Goal: Task Accomplishment & Management: Manage account settings

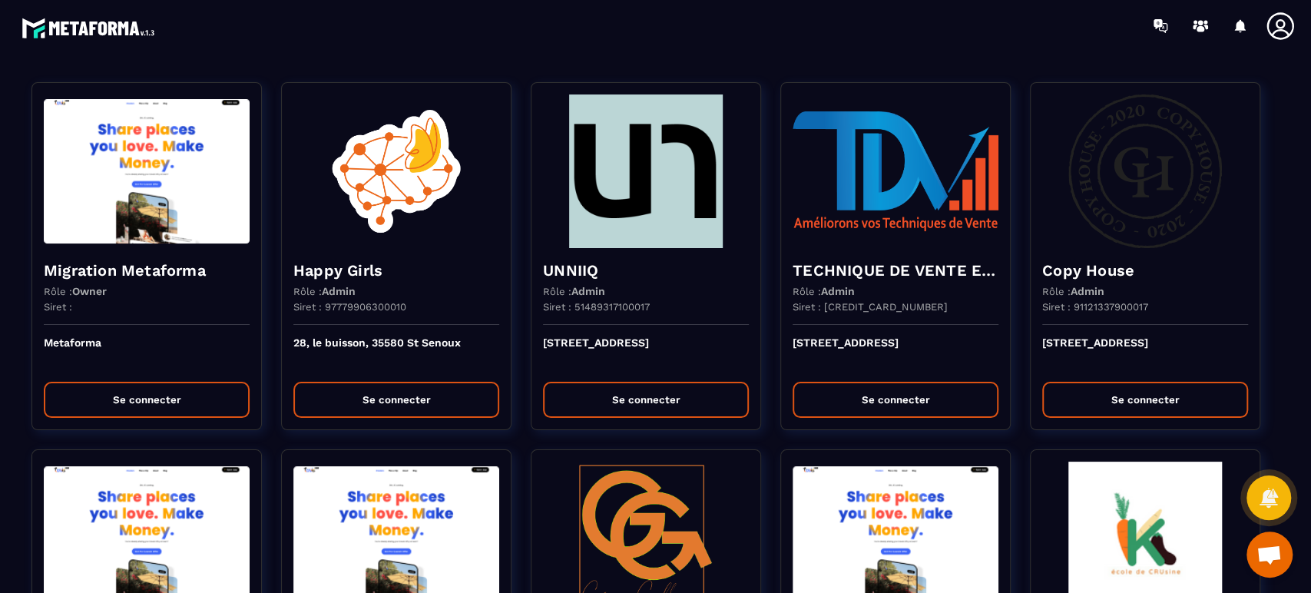
scroll to position [1039, 0]
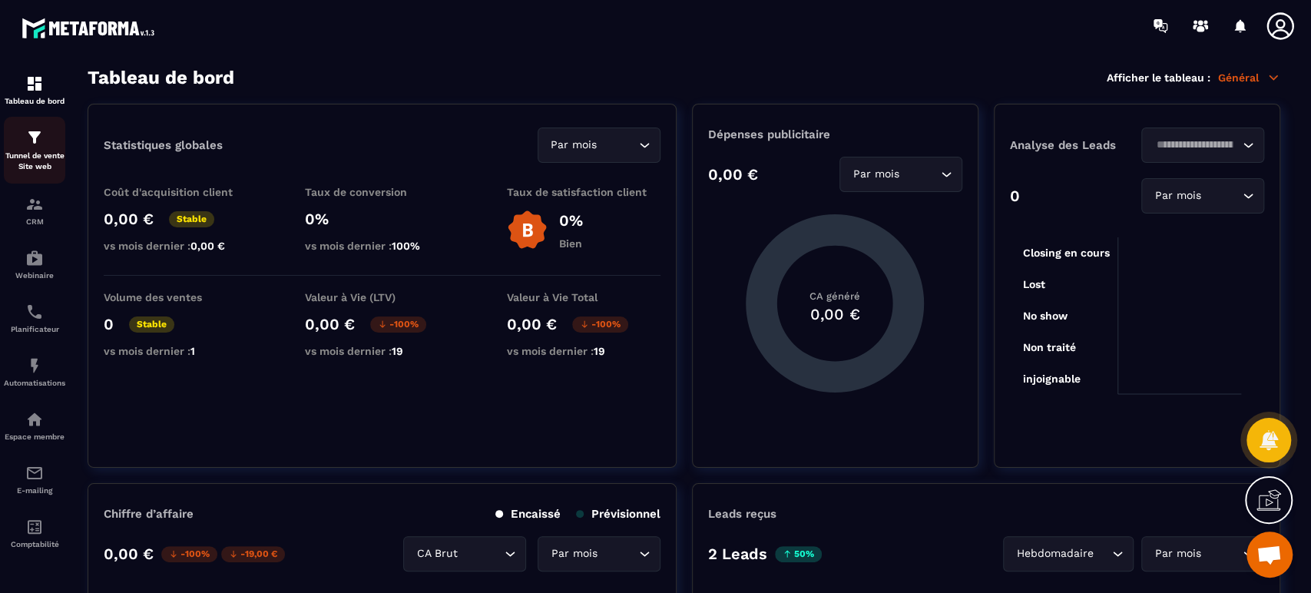
click at [34, 145] on img at bounding box center [34, 137] width 18 height 18
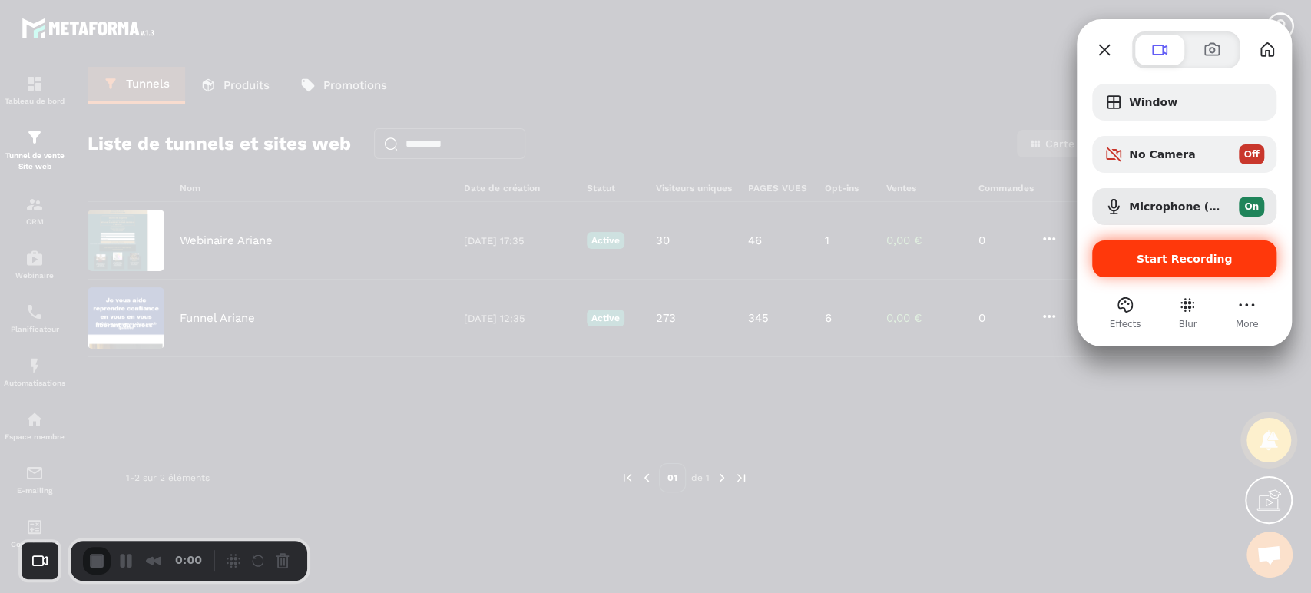
click at [1165, 253] on span "Start Recording" at bounding box center [1185, 259] width 96 height 12
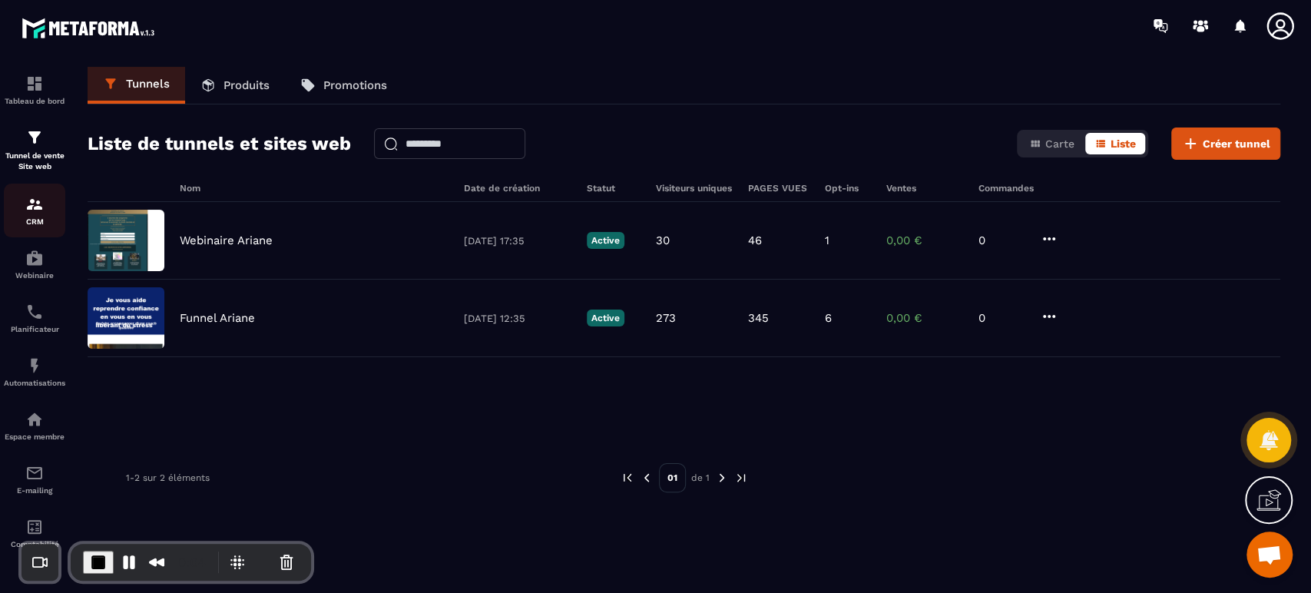
click at [18, 198] on div "CRM" at bounding box center [34, 210] width 61 height 31
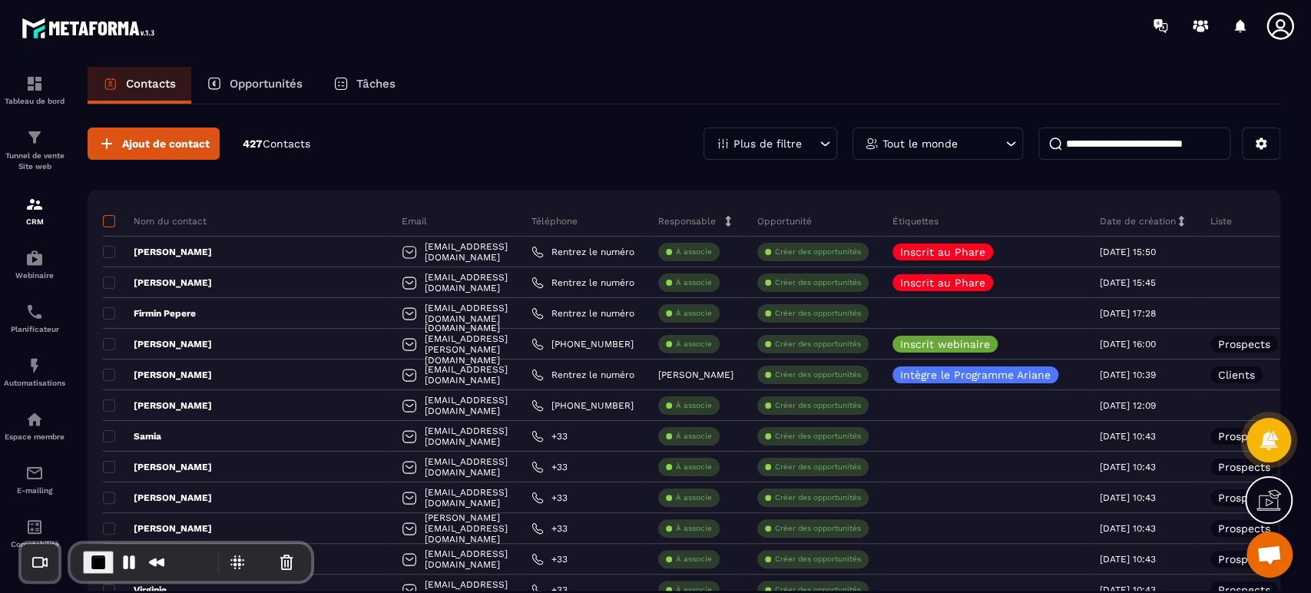
click at [111, 220] on span at bounding box center [109, 221] width 12 height 12
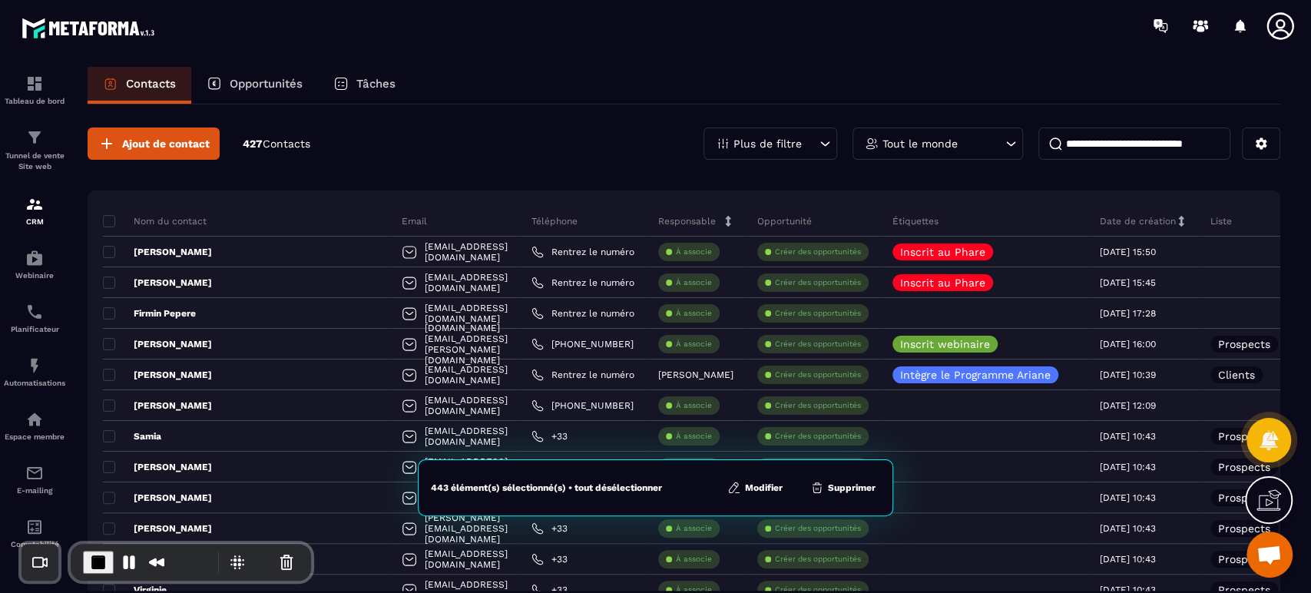
click at [765, 490] on button "Modifier" at bounding box center [755, 487] width 65 height 15
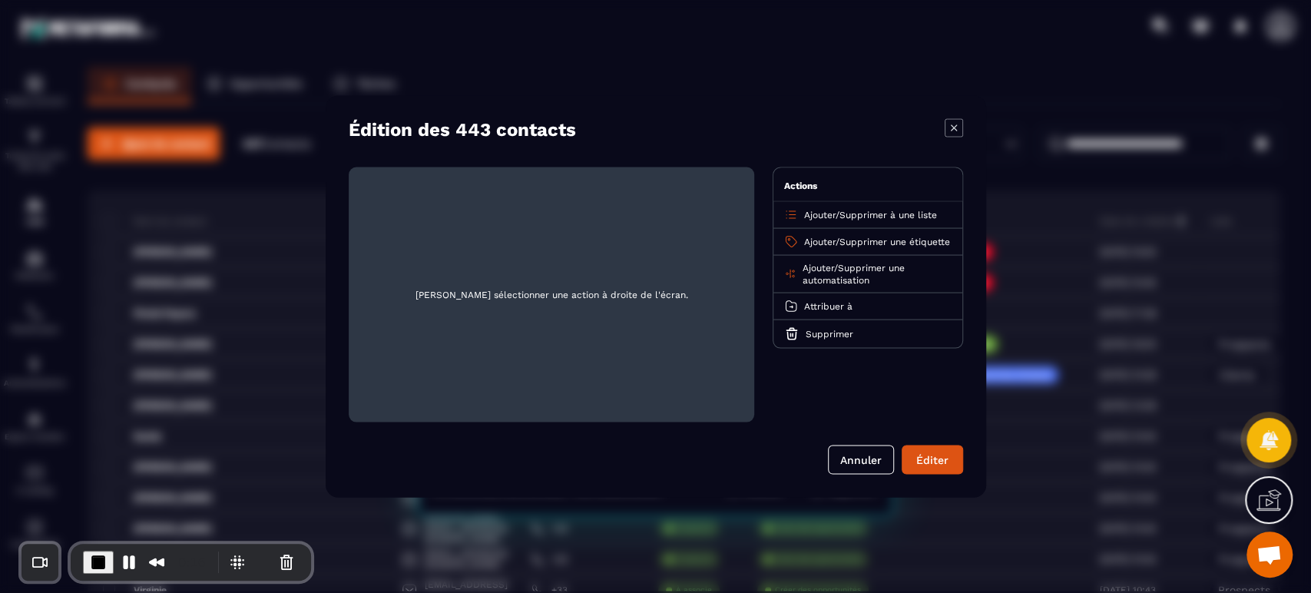
click at [819, 214] on span "Ajouter" at bounding box center [819, 215] width 31 height 11
click at [954, 125] on icon "Modal window" at bounding box center [954, 128] width 18 height 18
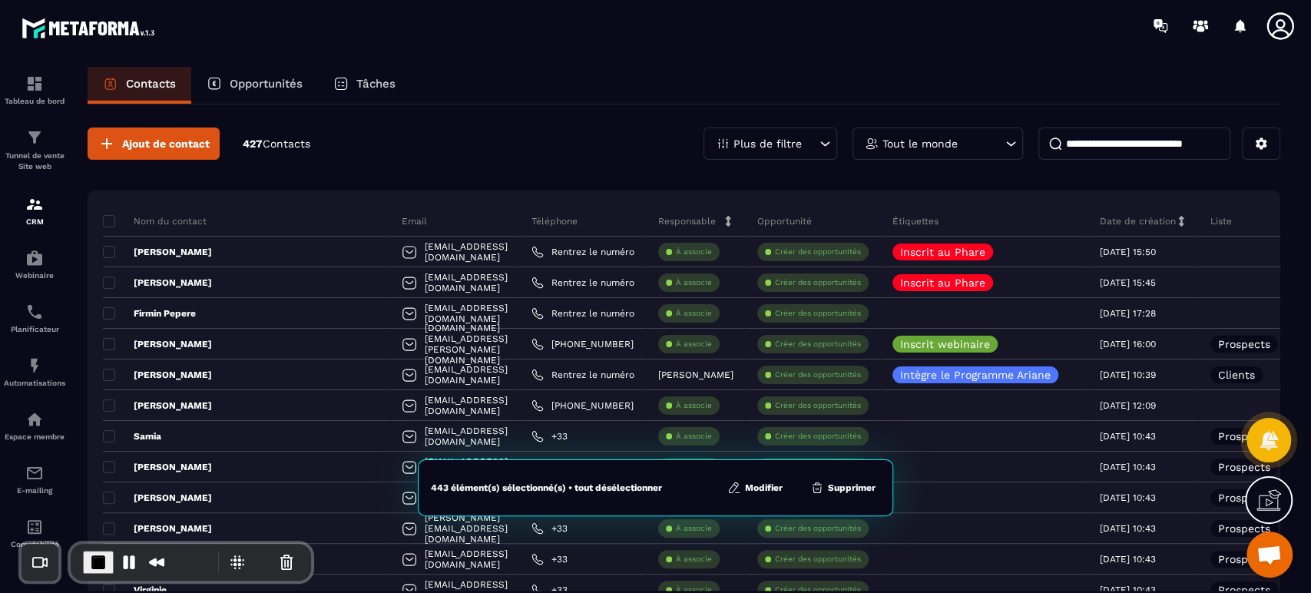
click at [759, 481] on button "Modifier" at bounding box center [755, 487] width 65 height 15
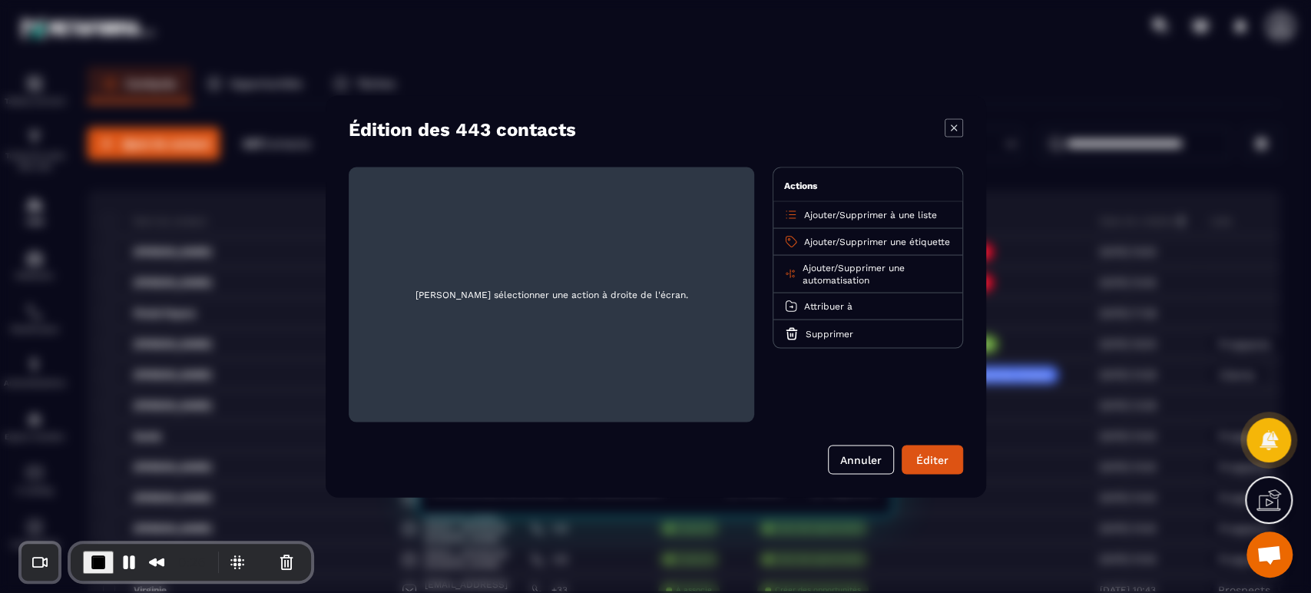
click at [822, 240] on span "Ajouter" at bounding box center [819, 242] width 31 height 11
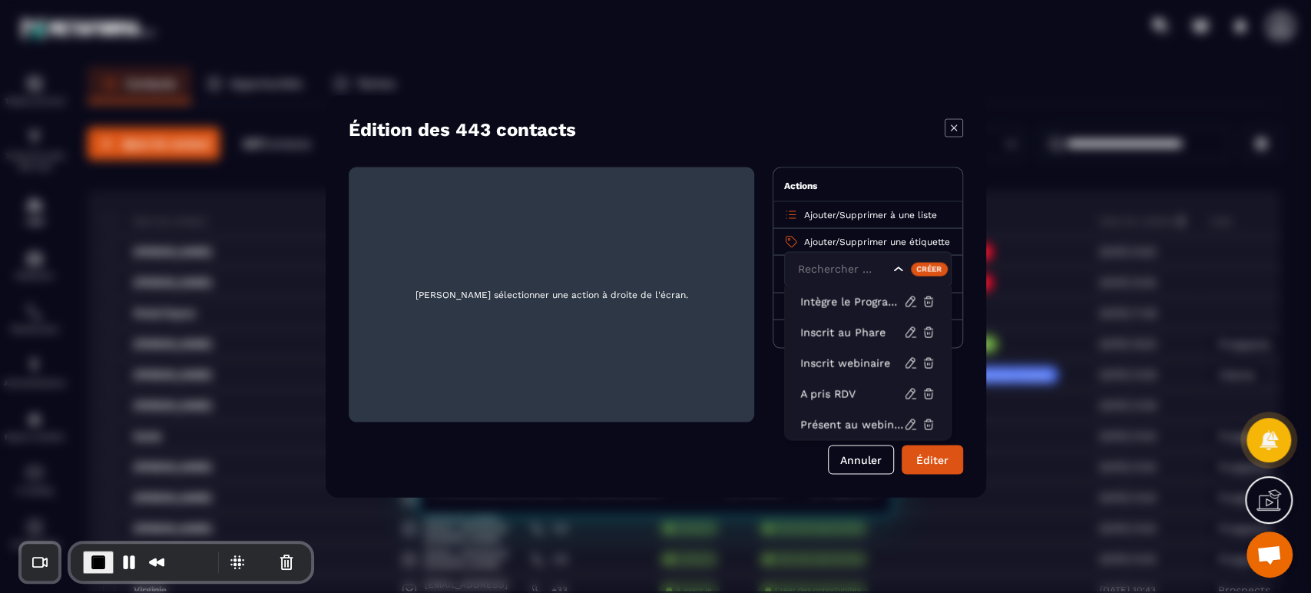
click at [955, 123] on icon "Modal window" at bounding box center [954, 128] width 18 height 18
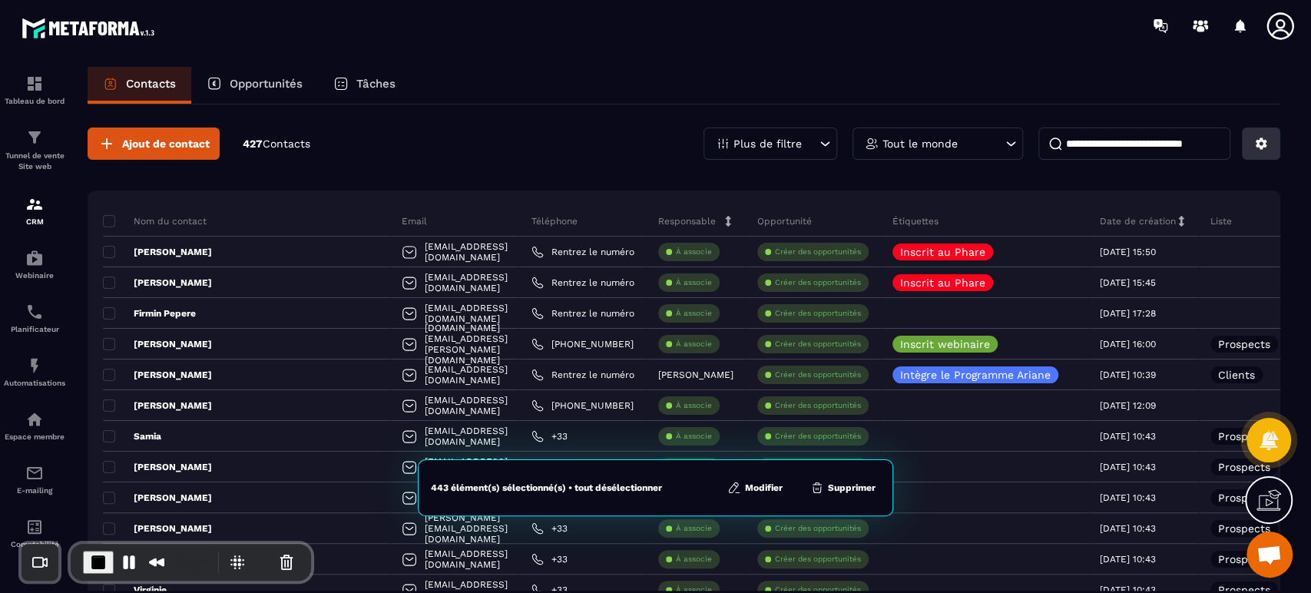
click at [1263, 146] on icon at bounding box center [1262, 144] width 12 height 12
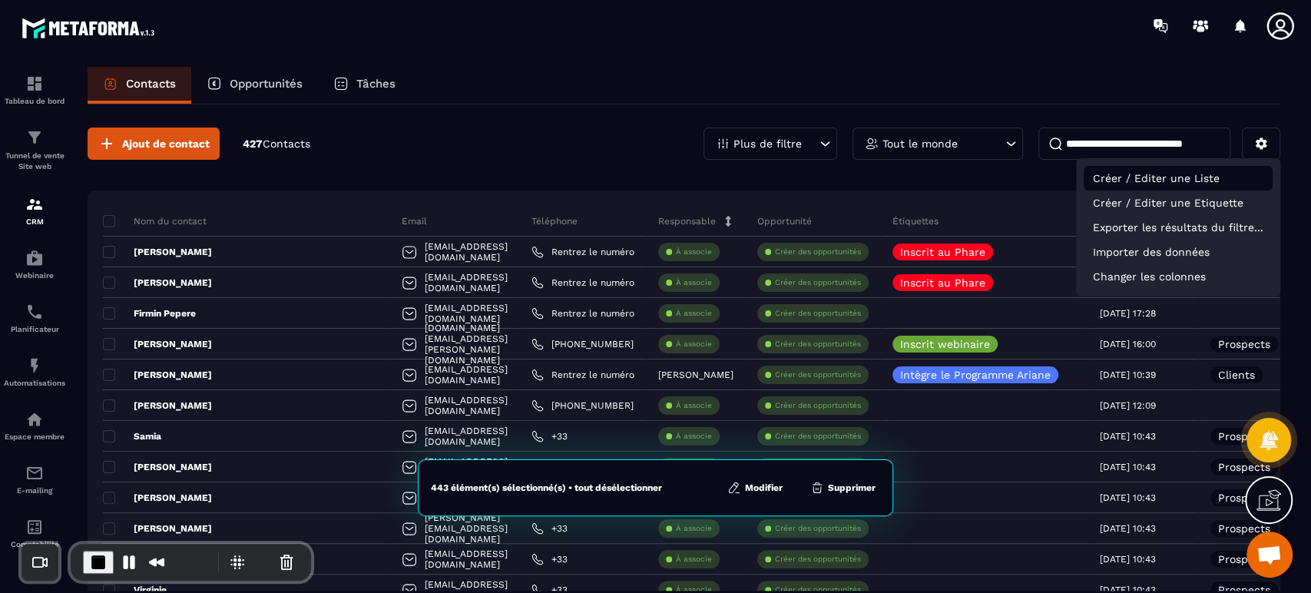
click at [1180, 187] on p "Créer / Editer une Liste" at bounding box center [1178, 178] width 189 height 25
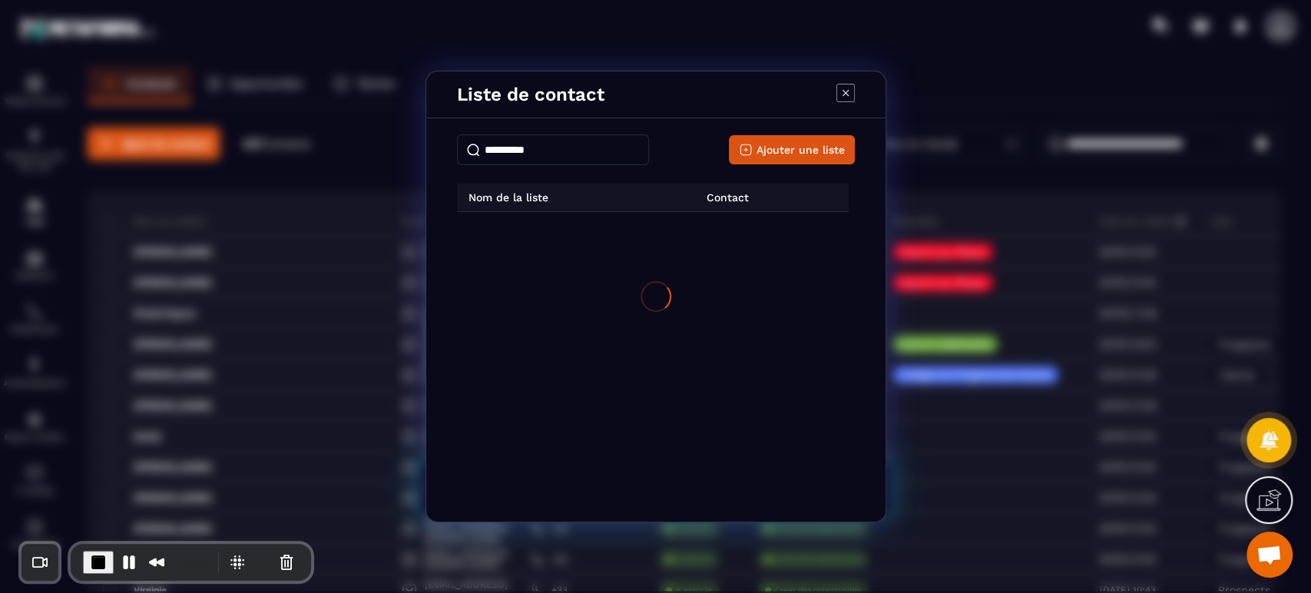
click at [1180, 187] on div "Modal window" at bounding box center [655, 296] width 1311 height 593
click at [687, 181] on div "Ajouter une liste Nom de la liste Contact Prospects 420 Clients 7" at bounding box center [655, 321] width 459 height 399
click at [817, 137] on button "Ajouter une liste" at bounding box center [792, 149] width 126 height 29
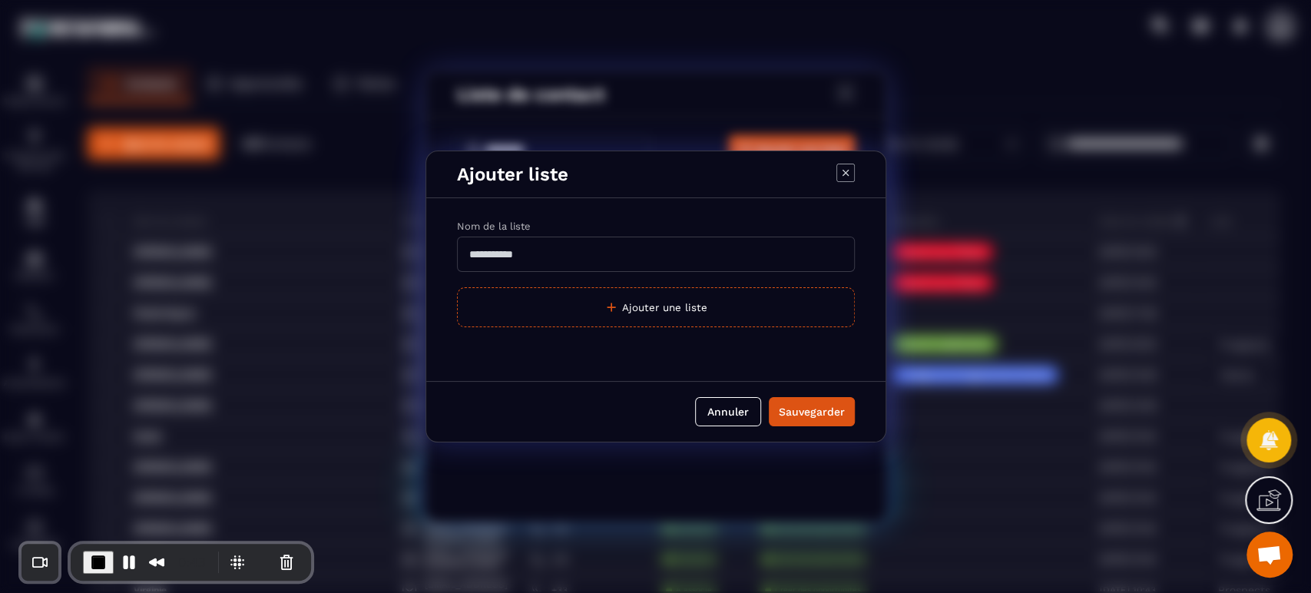
click at [553, 247] on input "Modal window" at bounding box center [656, 254] width 398 height 35
type input "**********"
click at [821, 412] on div "Sauvegarder" at bounding box center [812, 411] width 66 height 15
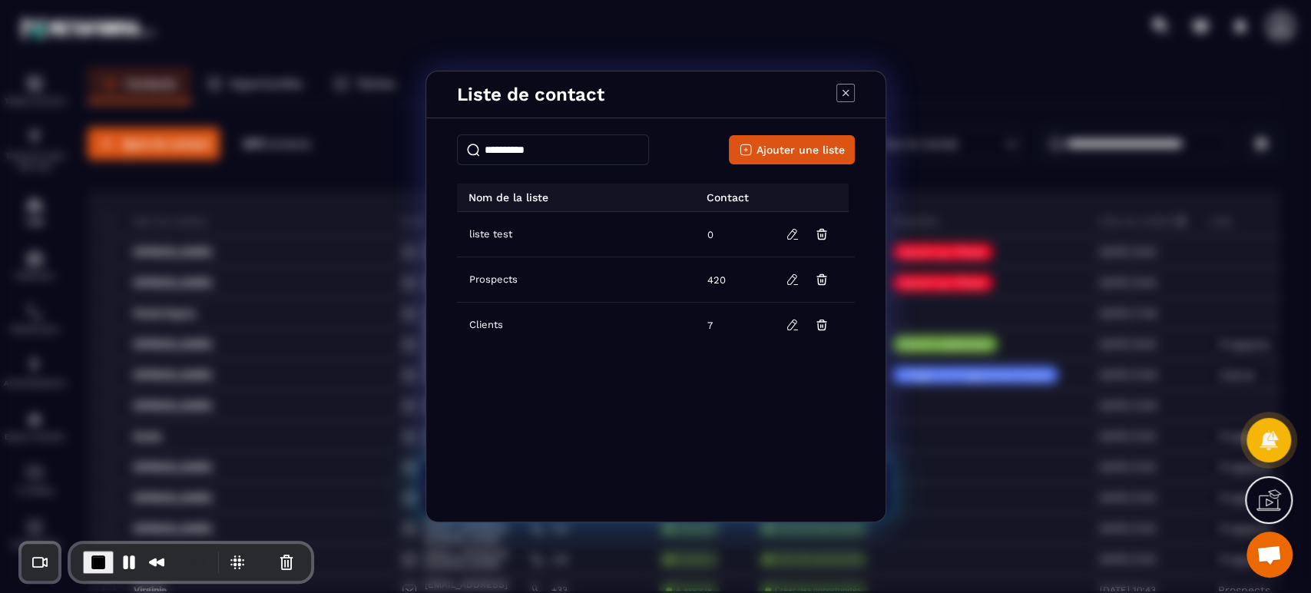
click at [844, 94] on icon "Modal window" at bounding box center [846, 93] width 18 height 18
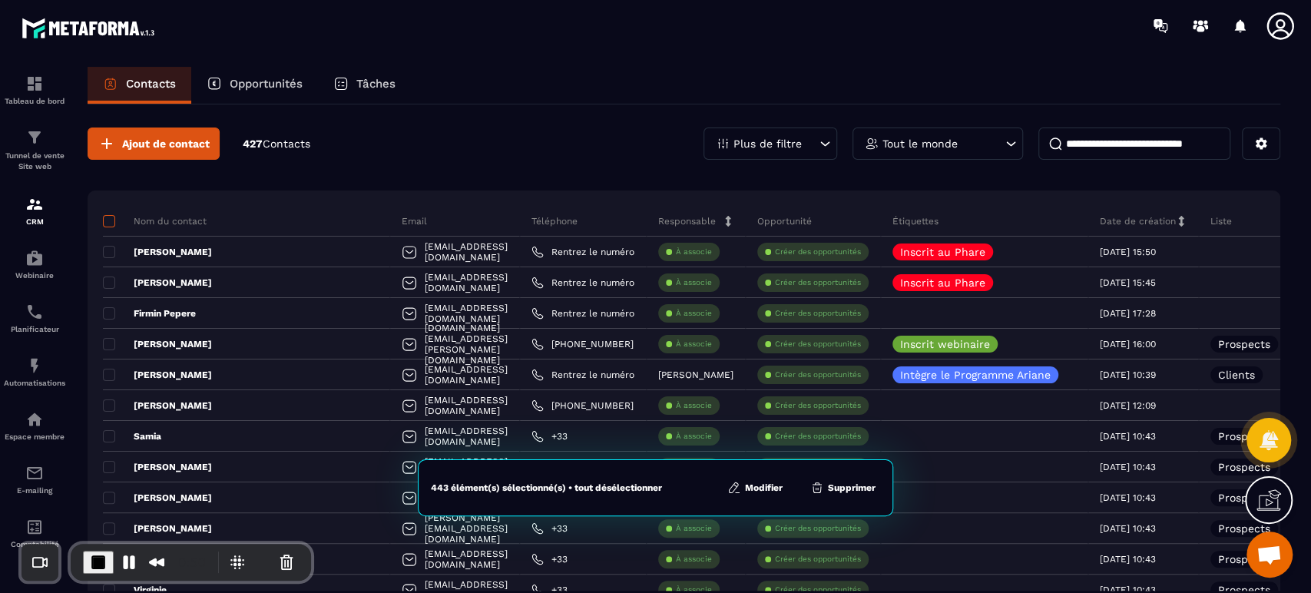
click at [108, 220] on span at bounding box center [109, 221] width 12 height 12
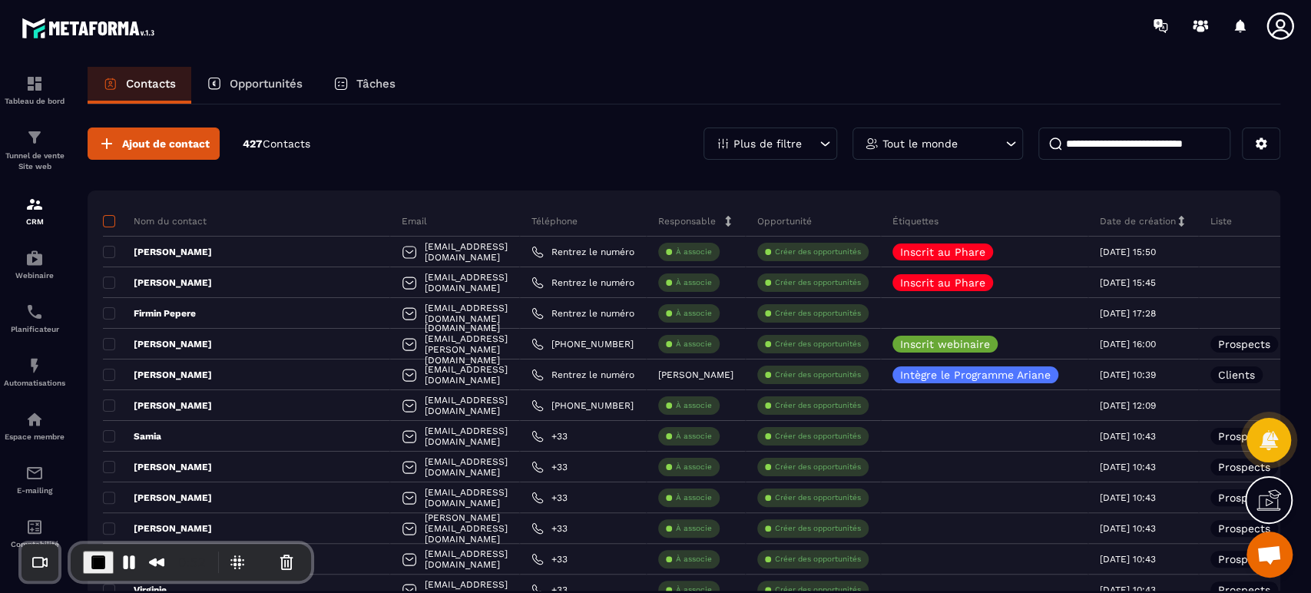
click at [108, 220] on span at bounding box center [109, 221] width 12 height 12
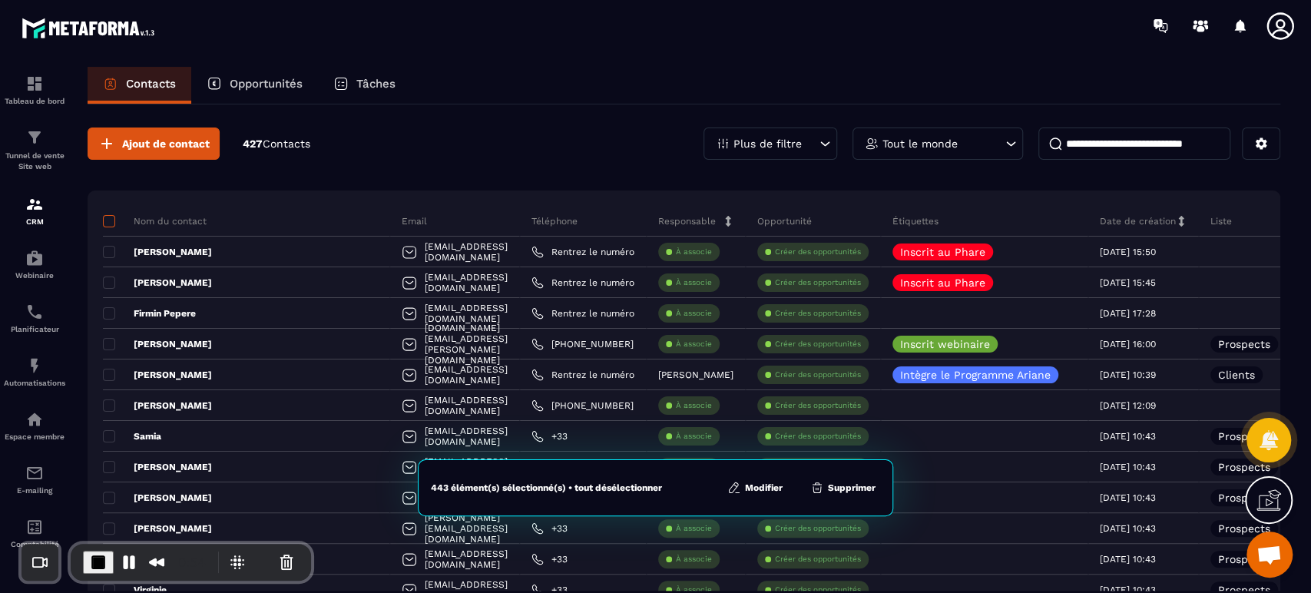
click at [110, 219] on span at bounding box center [109, 221] width 12 height 12
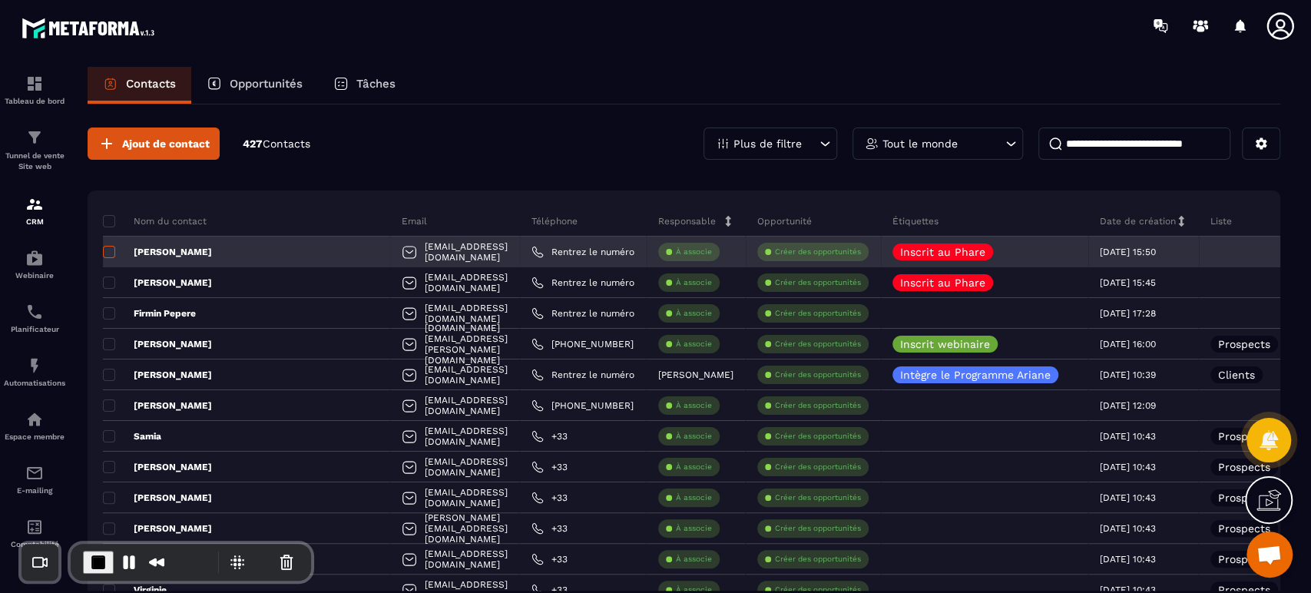
click at [108, 248] on span at bounding box center [109, 252] width 12 height 12
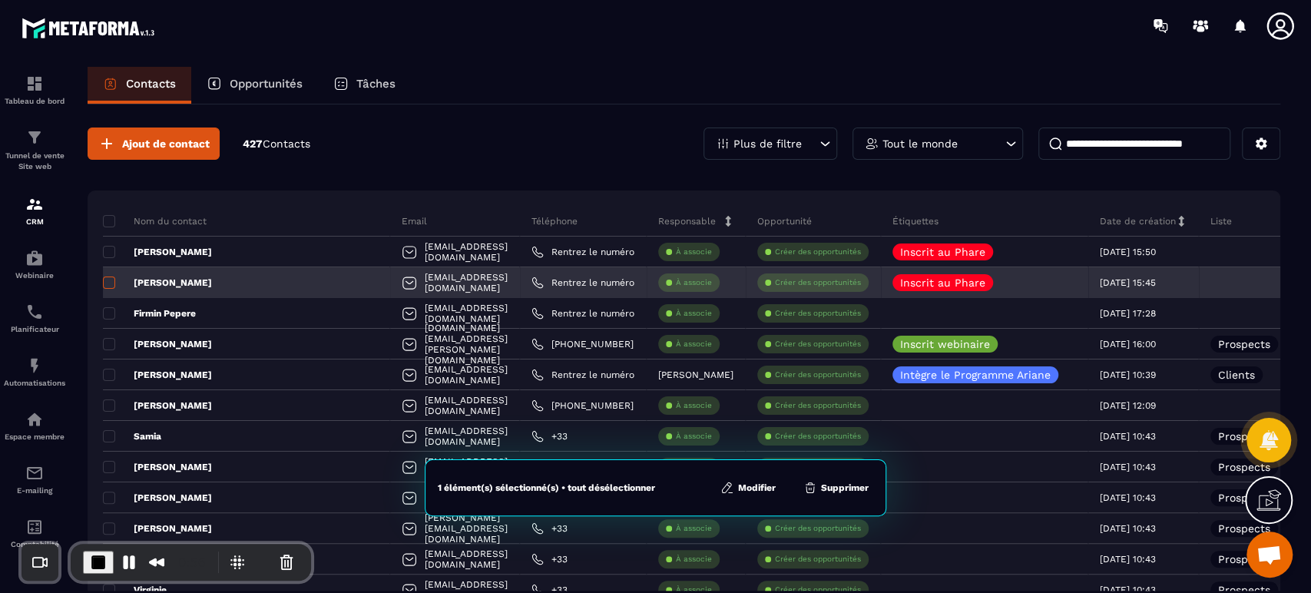
click at [105, 281] on span at bounding box center [109, 283] width 12 height 12
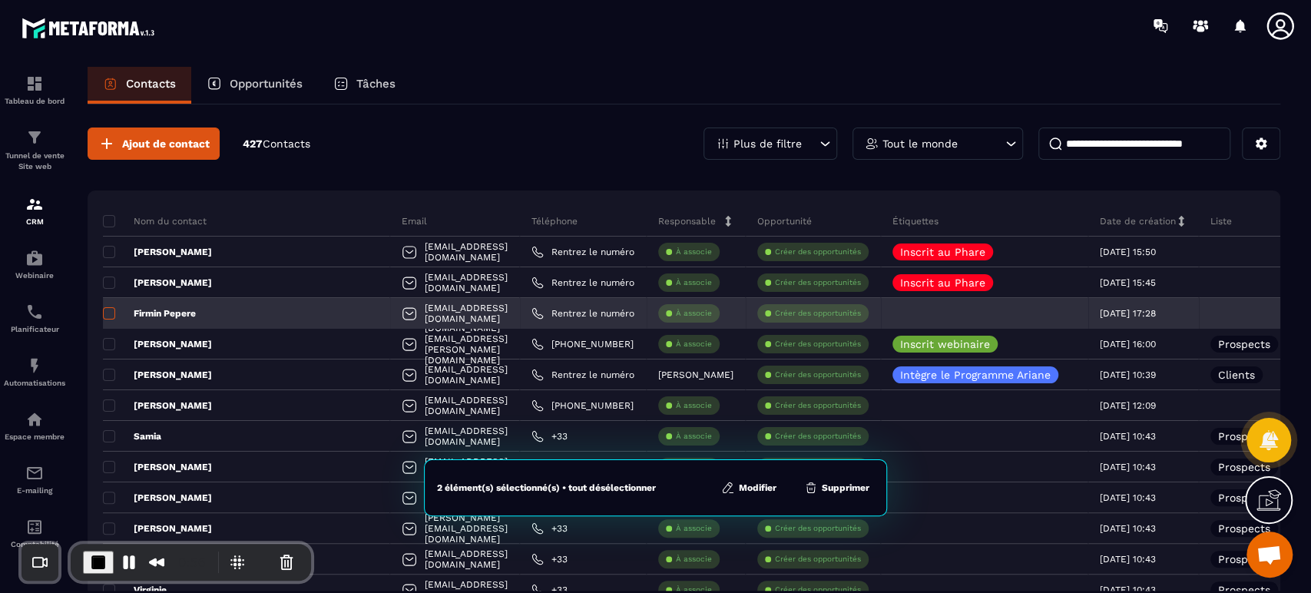
click at [105, 318] on span at bounding box center [109, 313] width 12 height 12
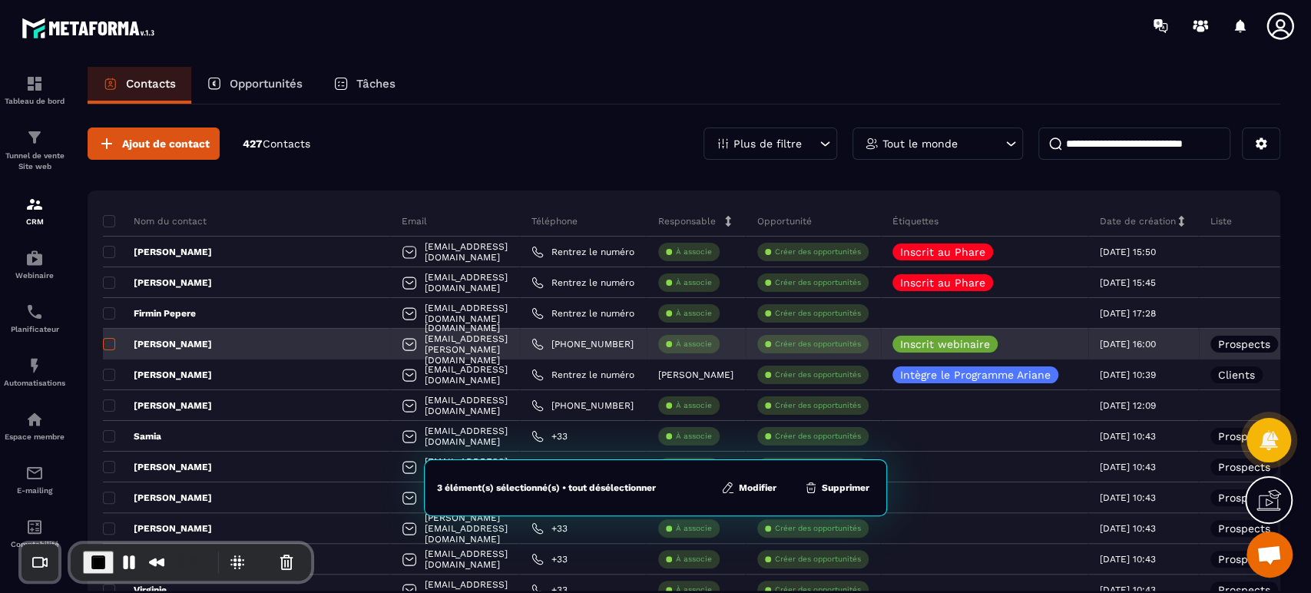
click at [108, 344] on span at bounding box center [109, 344] width 12 height 12
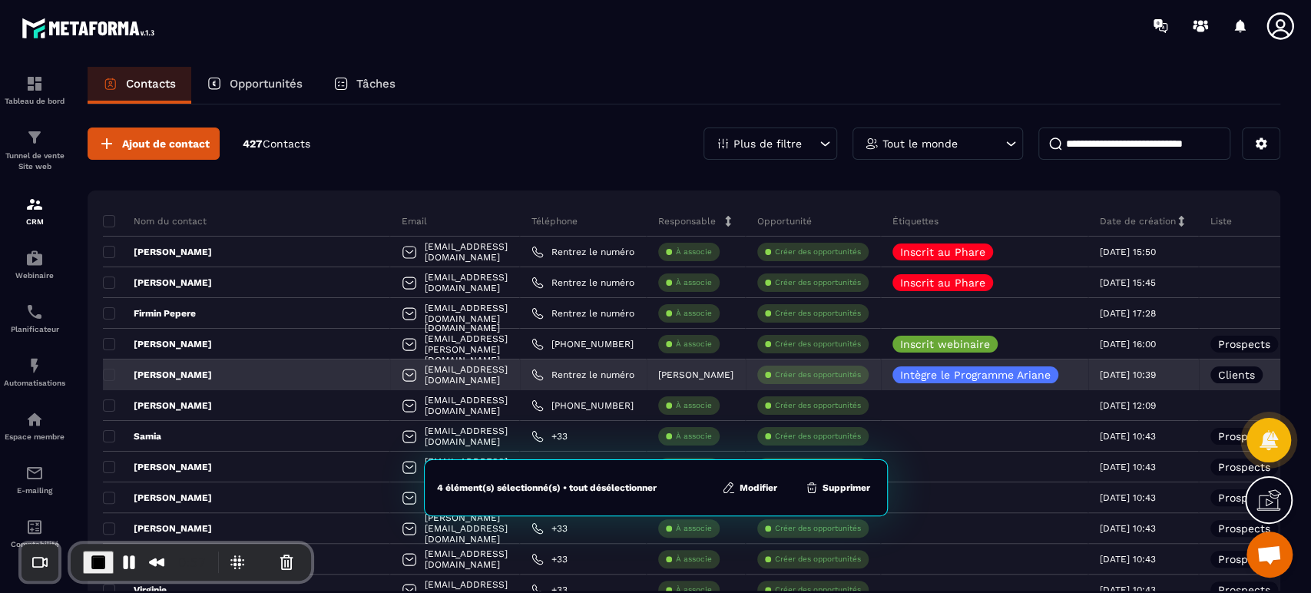
click at [108, 361] on div "[PERSON_NAME]" at bounding box center [246, 374] width 287 height 31
